Goal: Browse casually

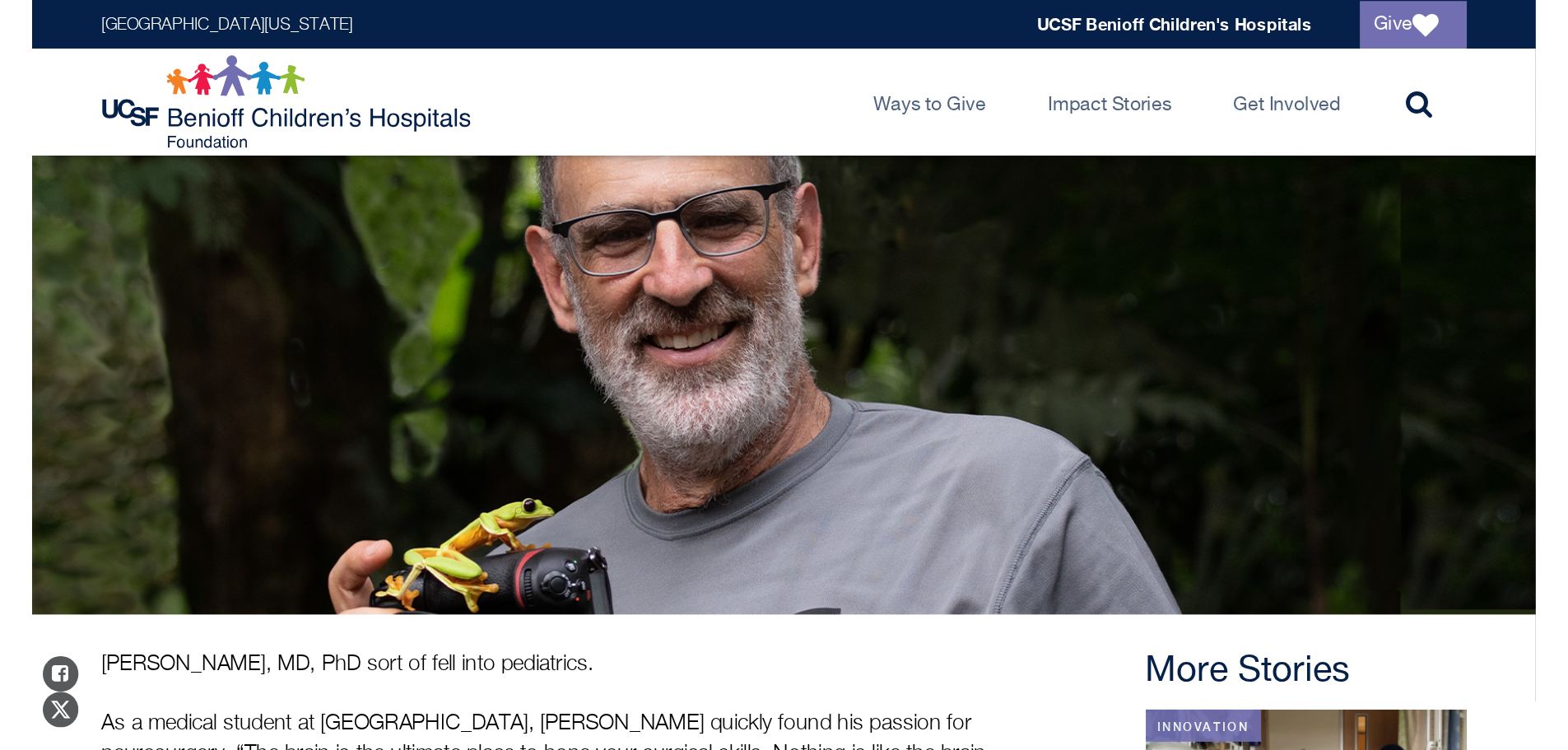
scroll to position [165, 0]
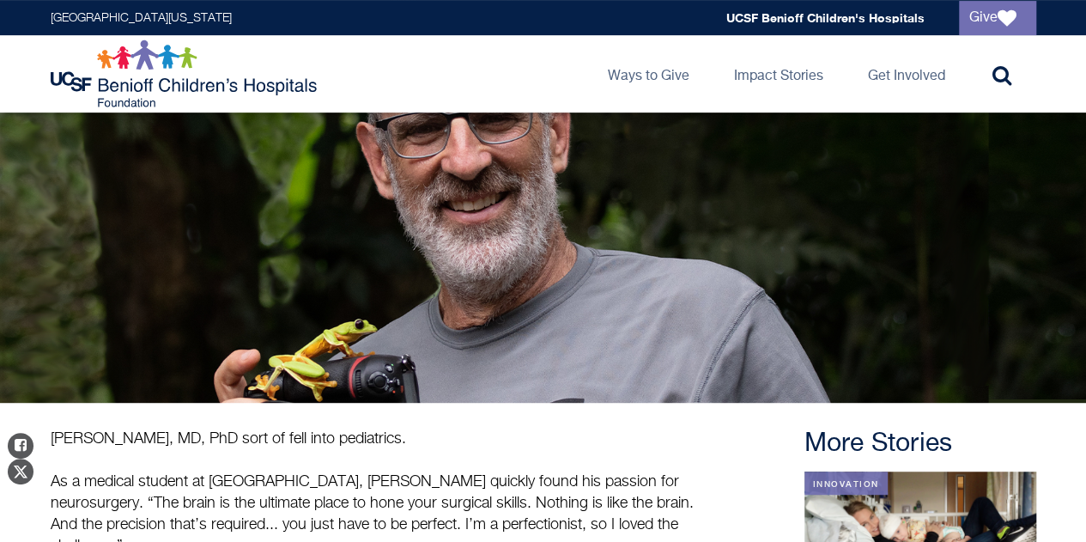
scroll to position [172, 0]
